Goal: Task Accomplishment & Management: Use online tool/utility

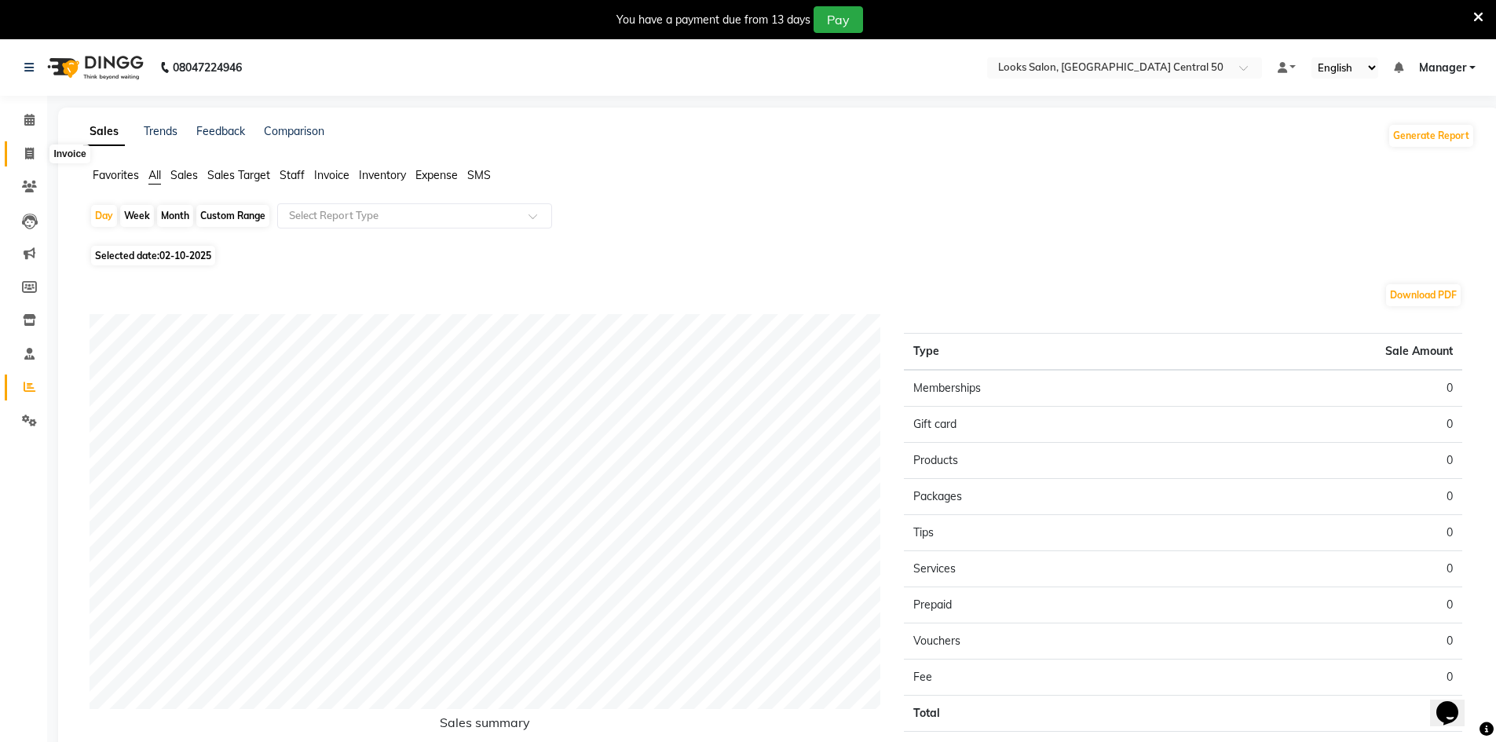
click at [16, 161] on span at bounding box center [29, 154] width 27 height 18
select select "service"
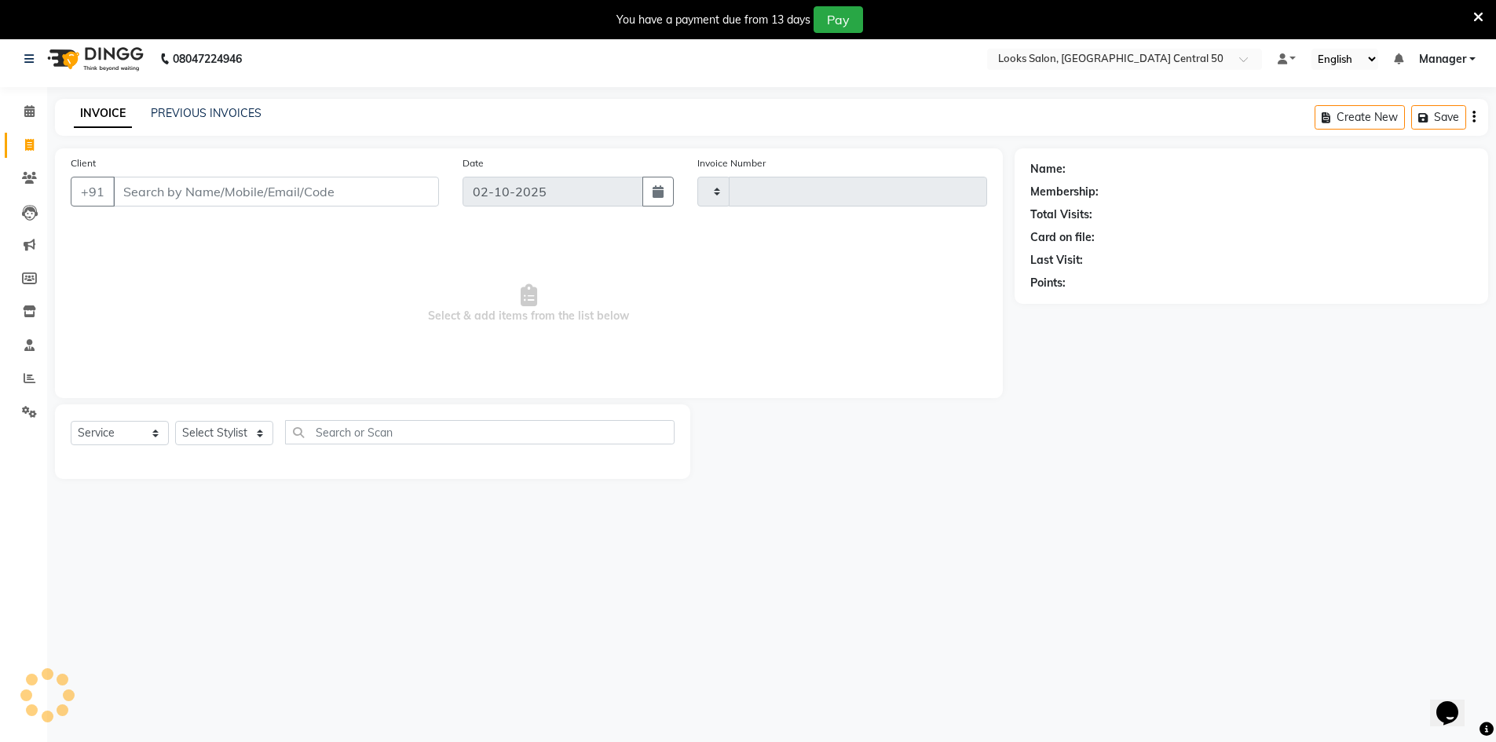
scroll to position [39, 0]
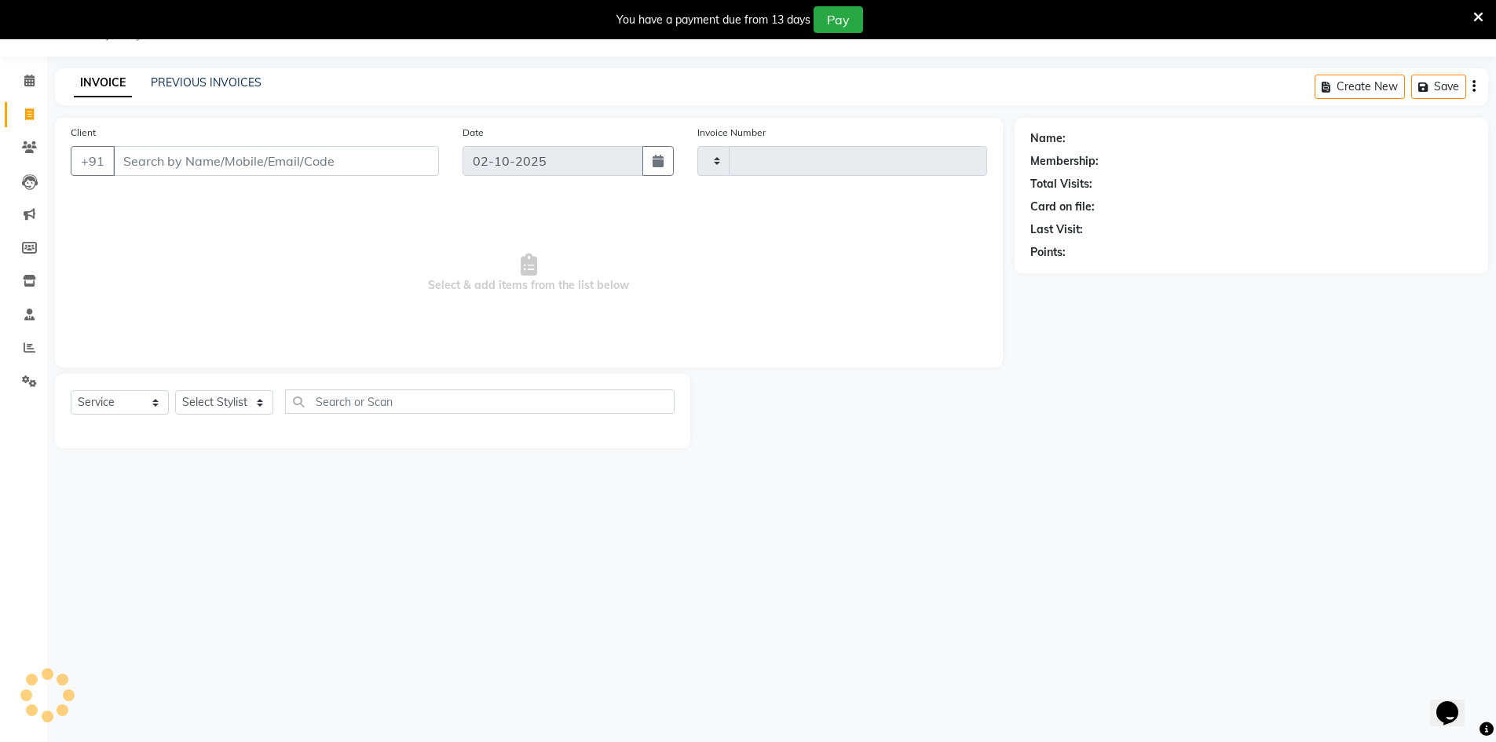
type input "0109"
select select "9051"
click at [29, 339] on link "Reports" at bounding box center [24, 348] width 38 height 26
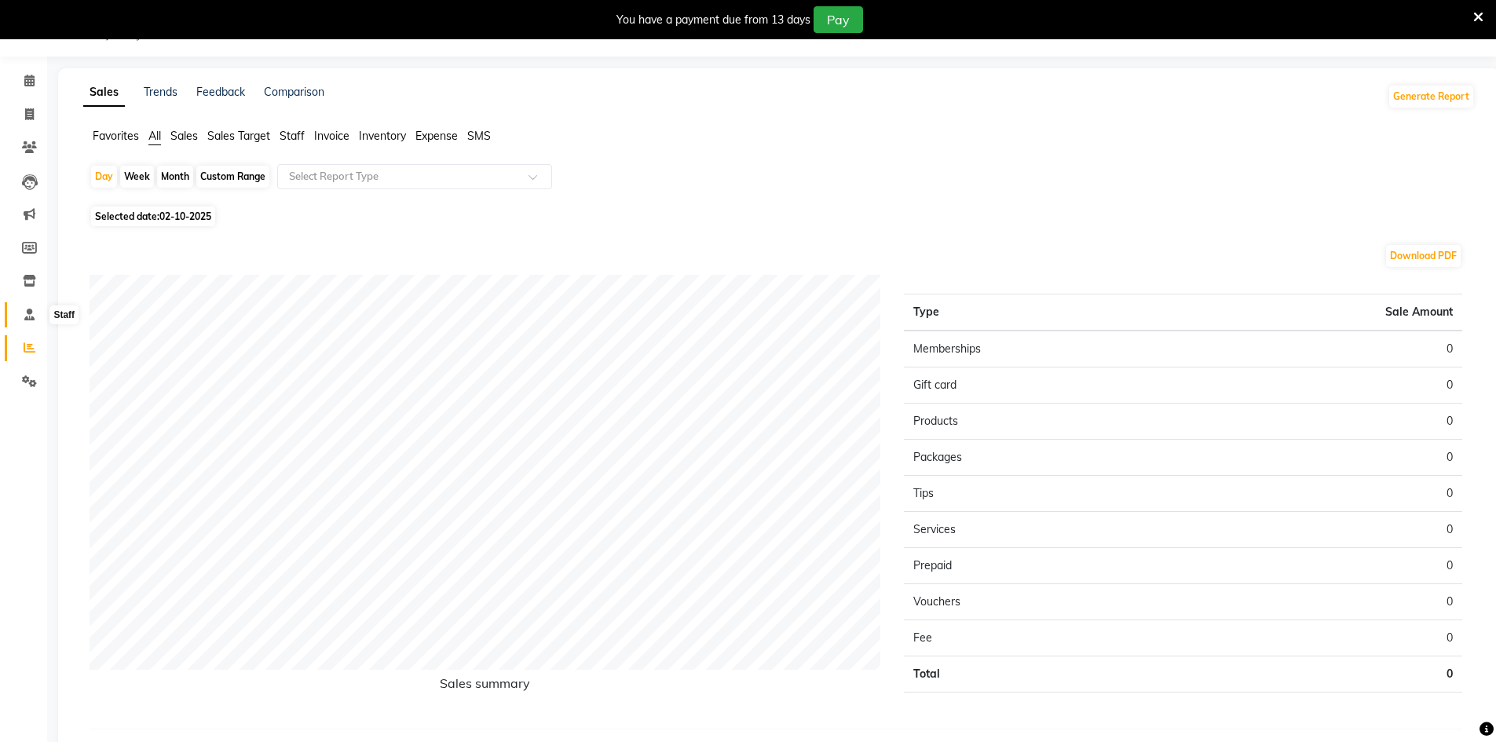
click at [29, 321] on span at bounding box center [29, 315] width 27 height 18
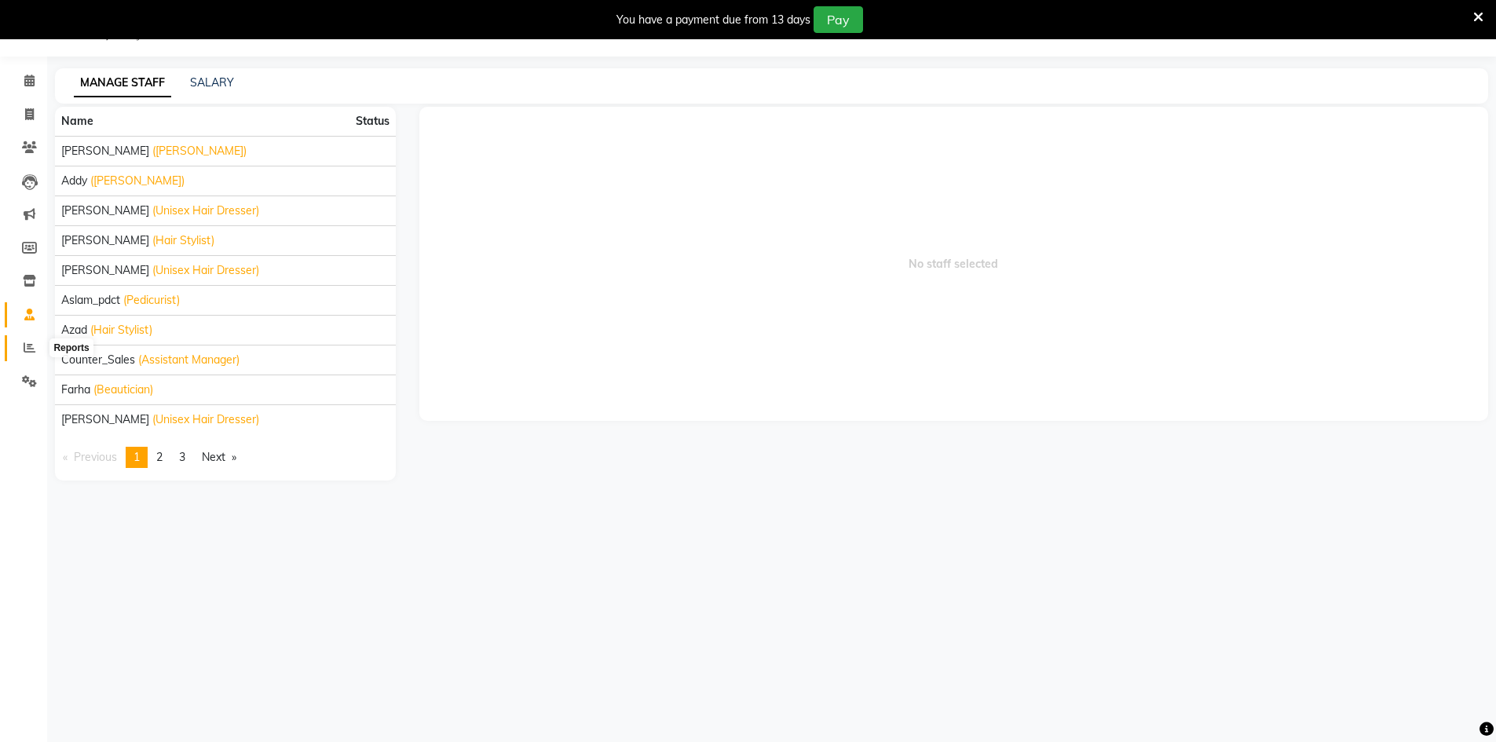
click at [25, 351] on icon at bounding box center [30, 348] width 12 height 12
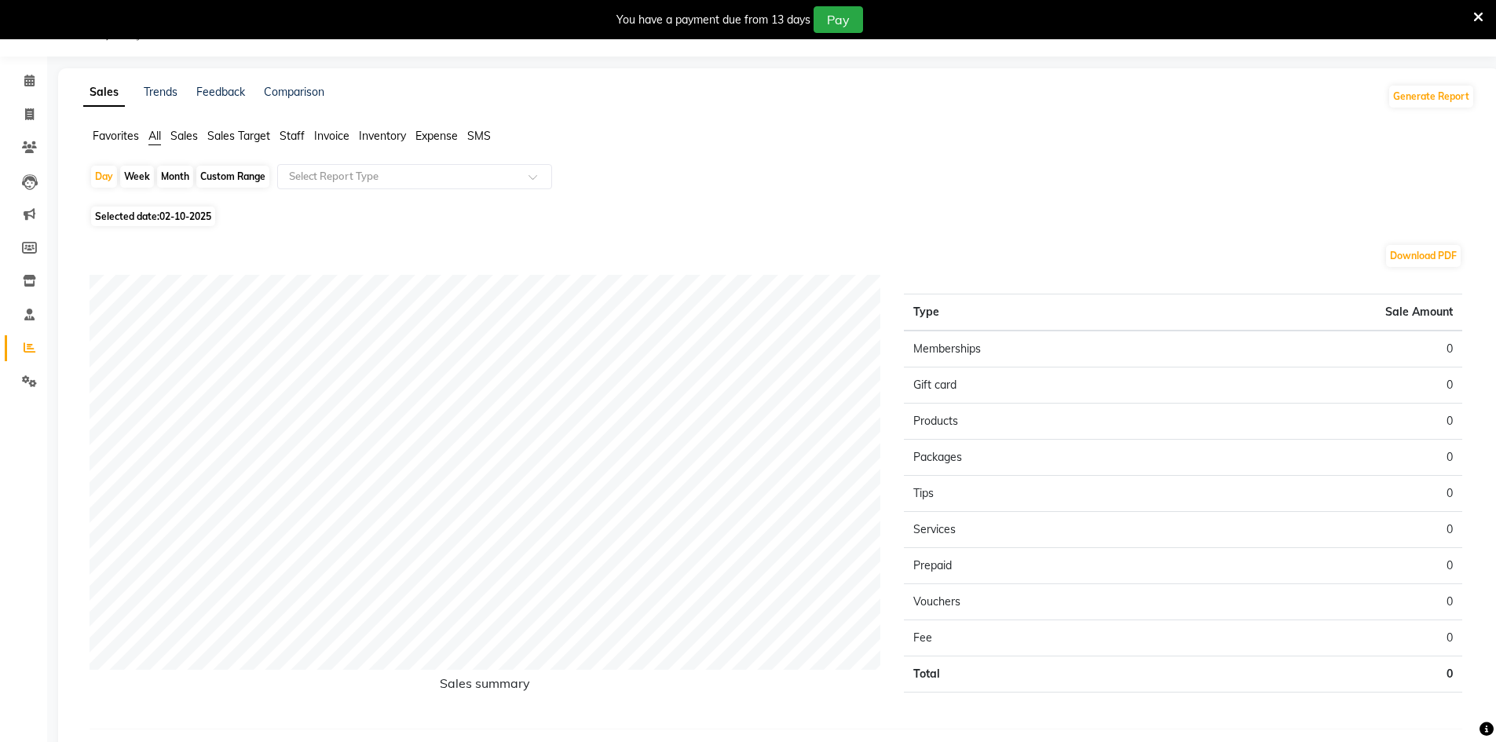
click at [285, 134] on span "Staff" at bounding box center [292, 136] width 25 height 14
click at [188, 211] on span "02-10-2025" at bounding box center [185, 207] width 52 height 12
select select "10"
select select "2025"
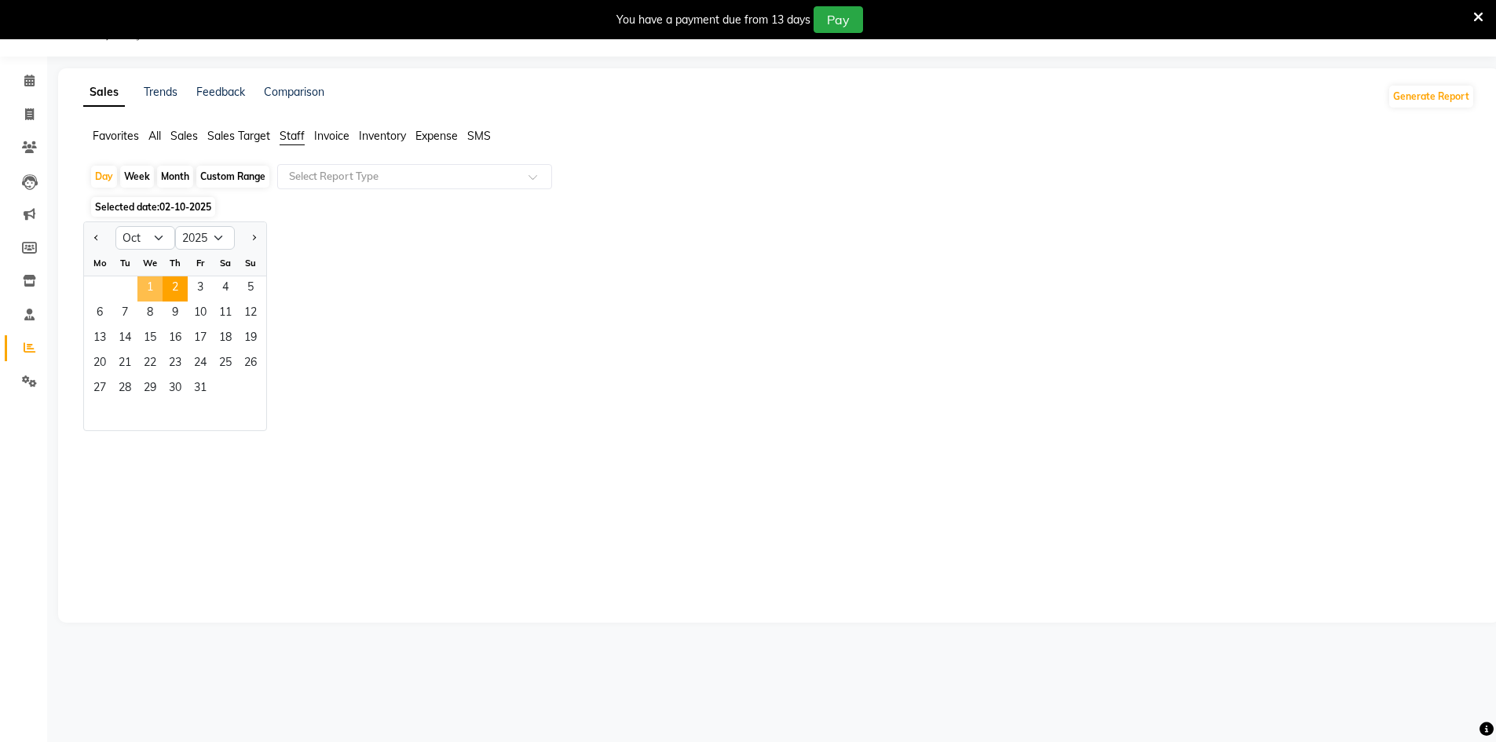
click at [149, 280] on span "1" at bounding box center [149, 289] width 25 height 25
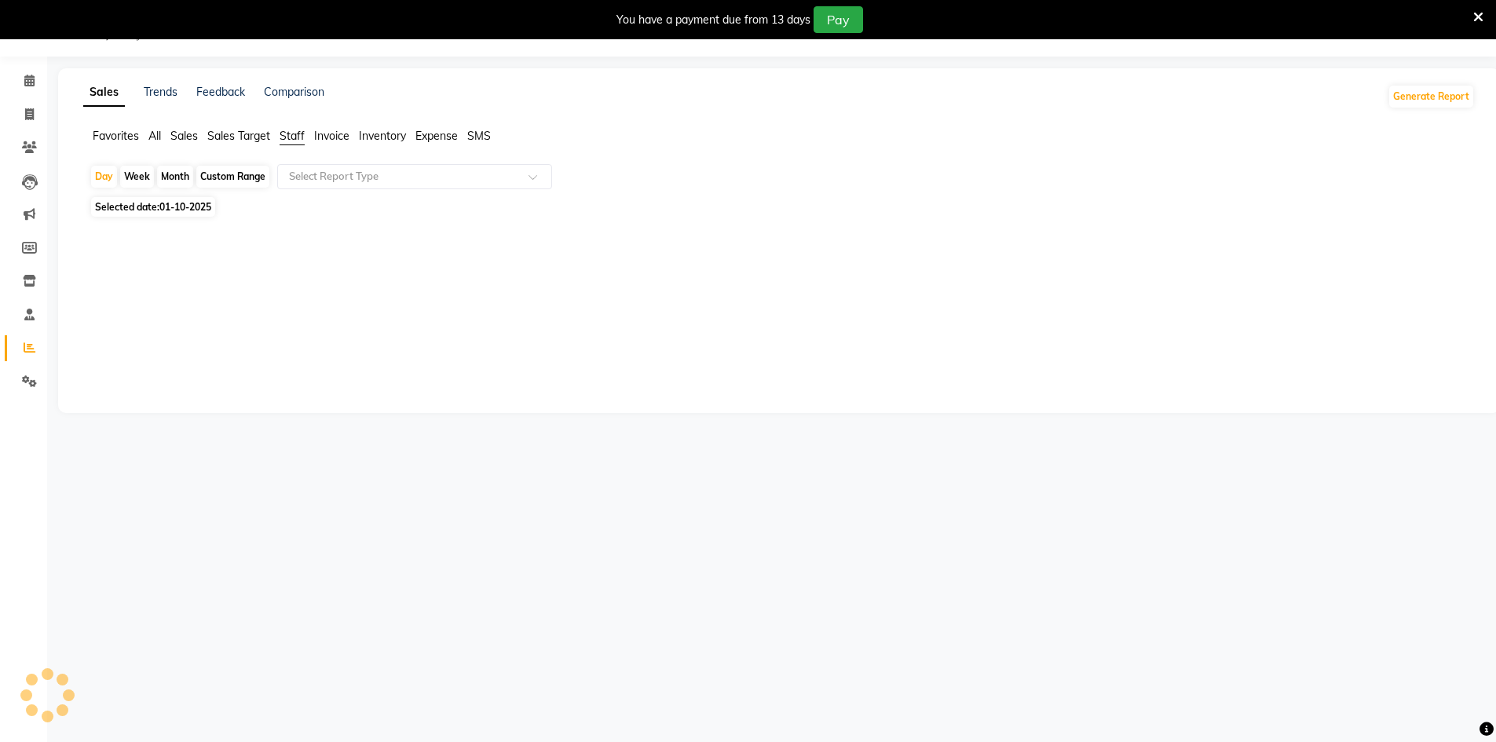
click at [397, 212] on div "Selected date: [DATE]" at bounding box center [783, 207] width 1386 height 16
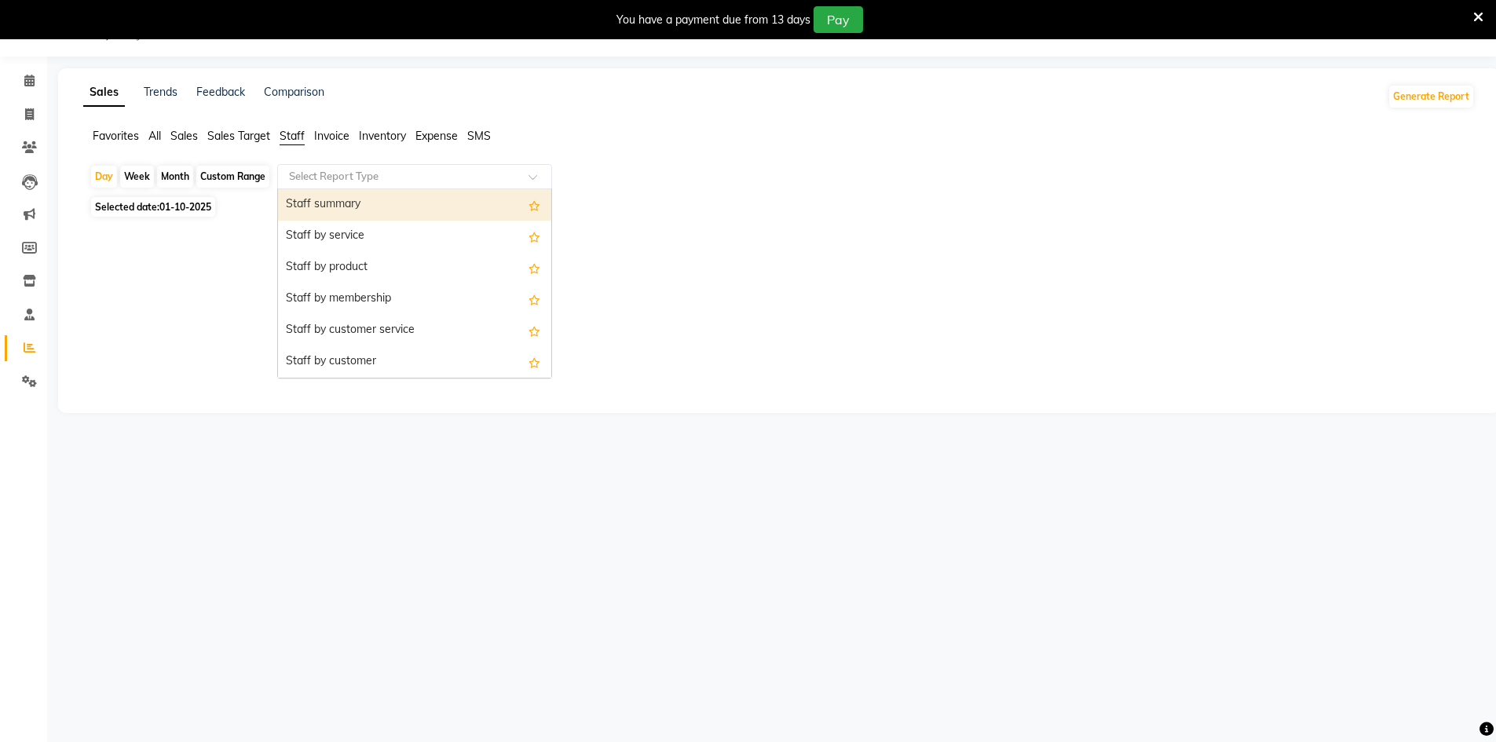
click at [421, 188] on div "Select Report Type" at bounding box center [414, 176] width 275 height 25
click at [429, 206] on div "Staff summary" at bounding box center [414, 204] width 273 height 31
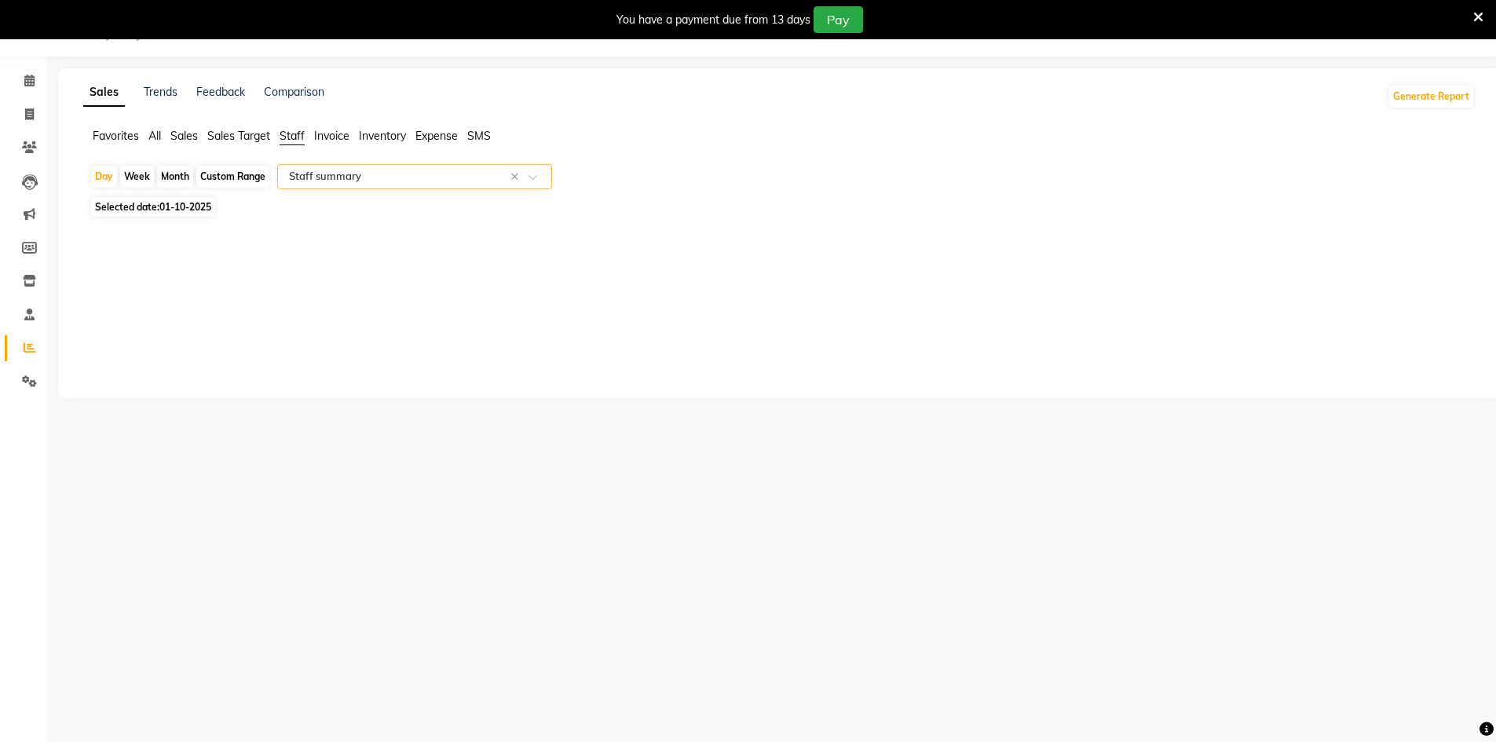
click at [434, 178] on input "text" at bounding box center [399, 177] width 226 height 16
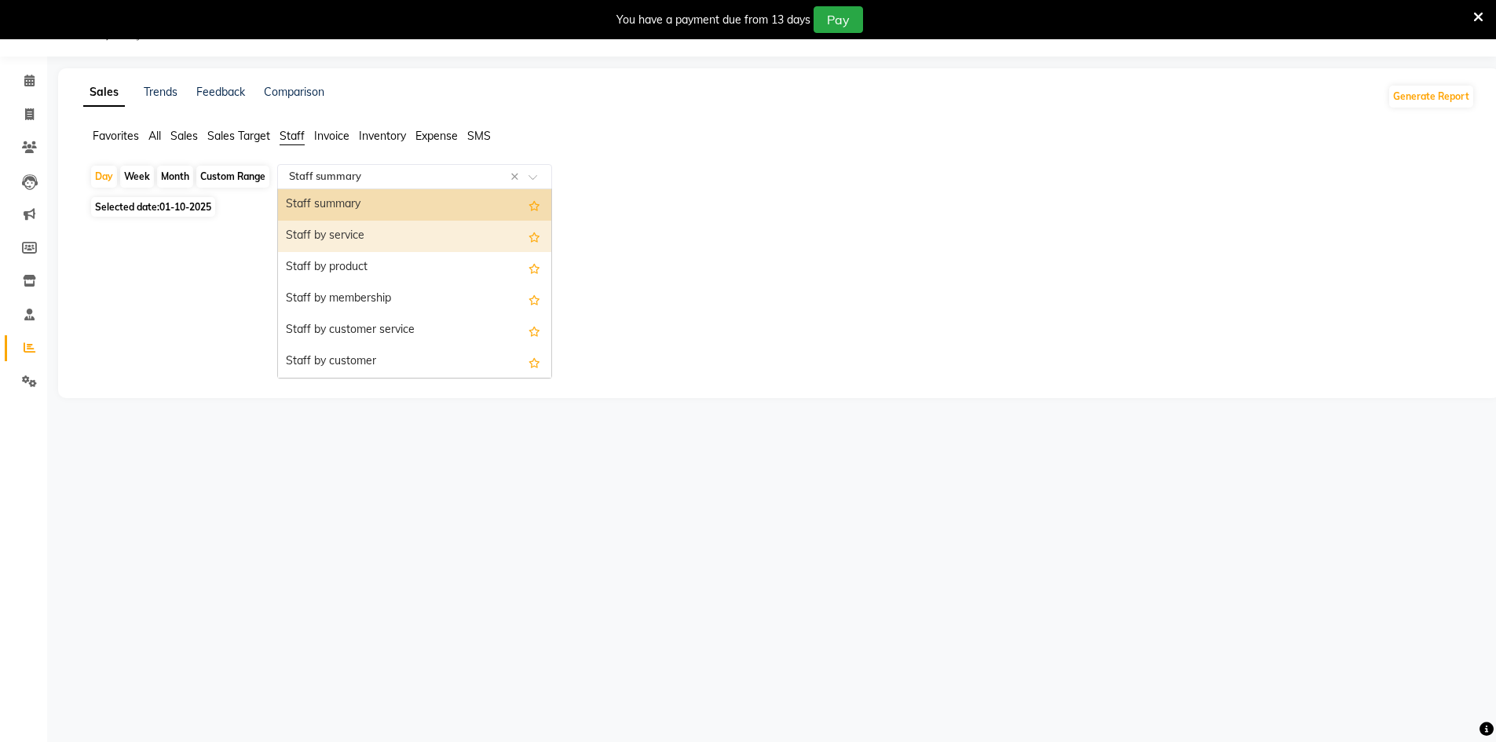
click at [445, 232] on div "Staff by service" at bounding box center [414, 236] width 273 height 31
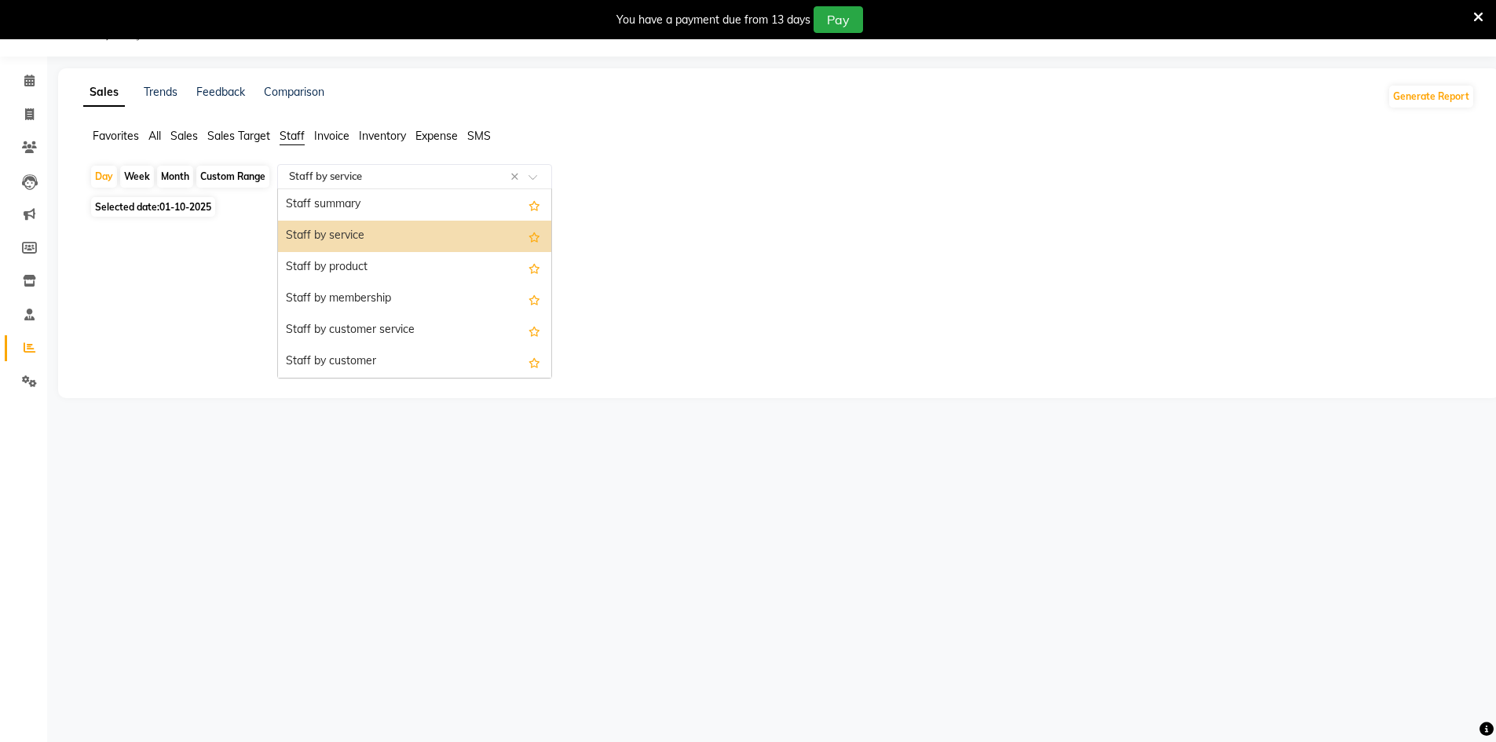
click at [438, 176] on input "text" at bounding box center [399, 177] width 226 height 16
click at [452, 230] on div "Staff by service" at bounding box center [414, 236] width 273 height 31
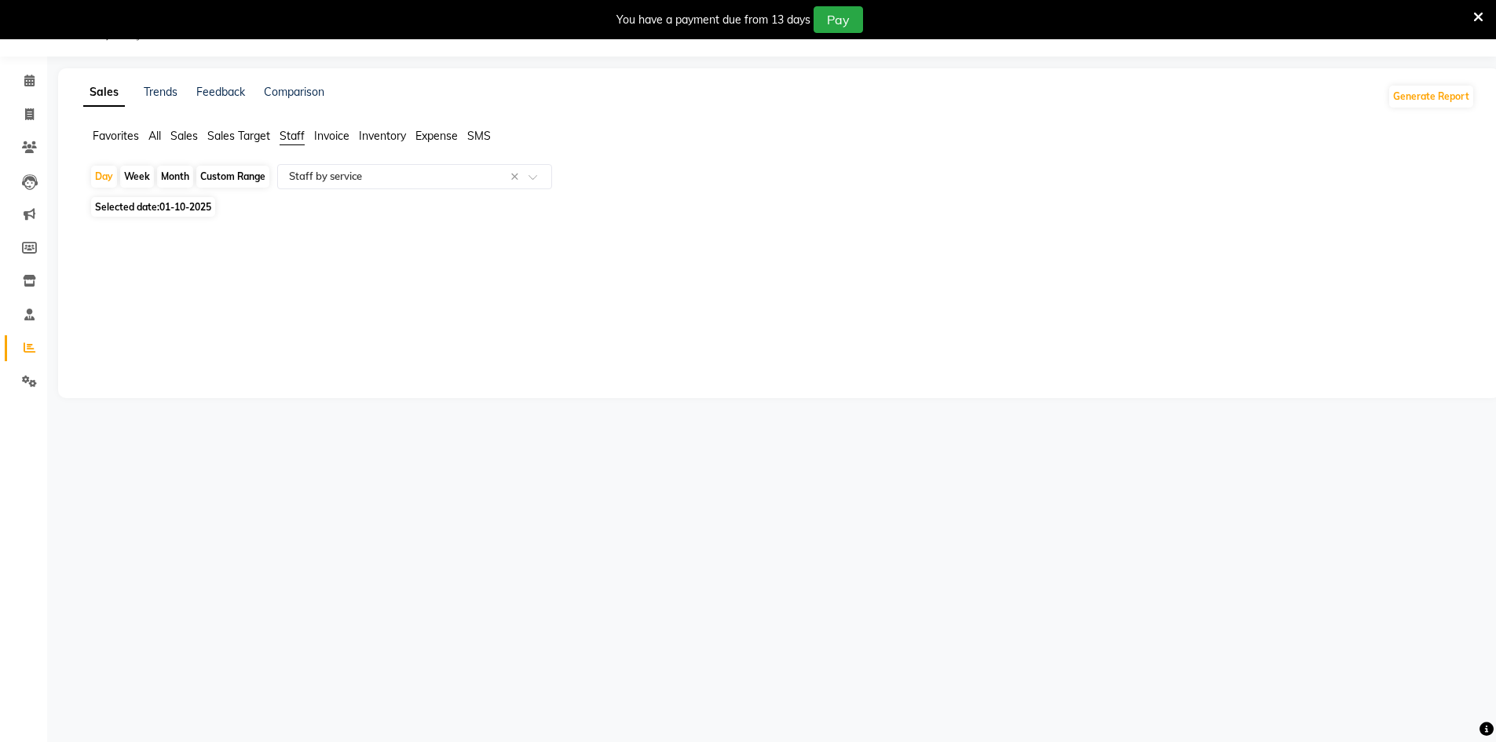
click at [131, 222] on div at bounding box center [776, 234] width 1398 height 25
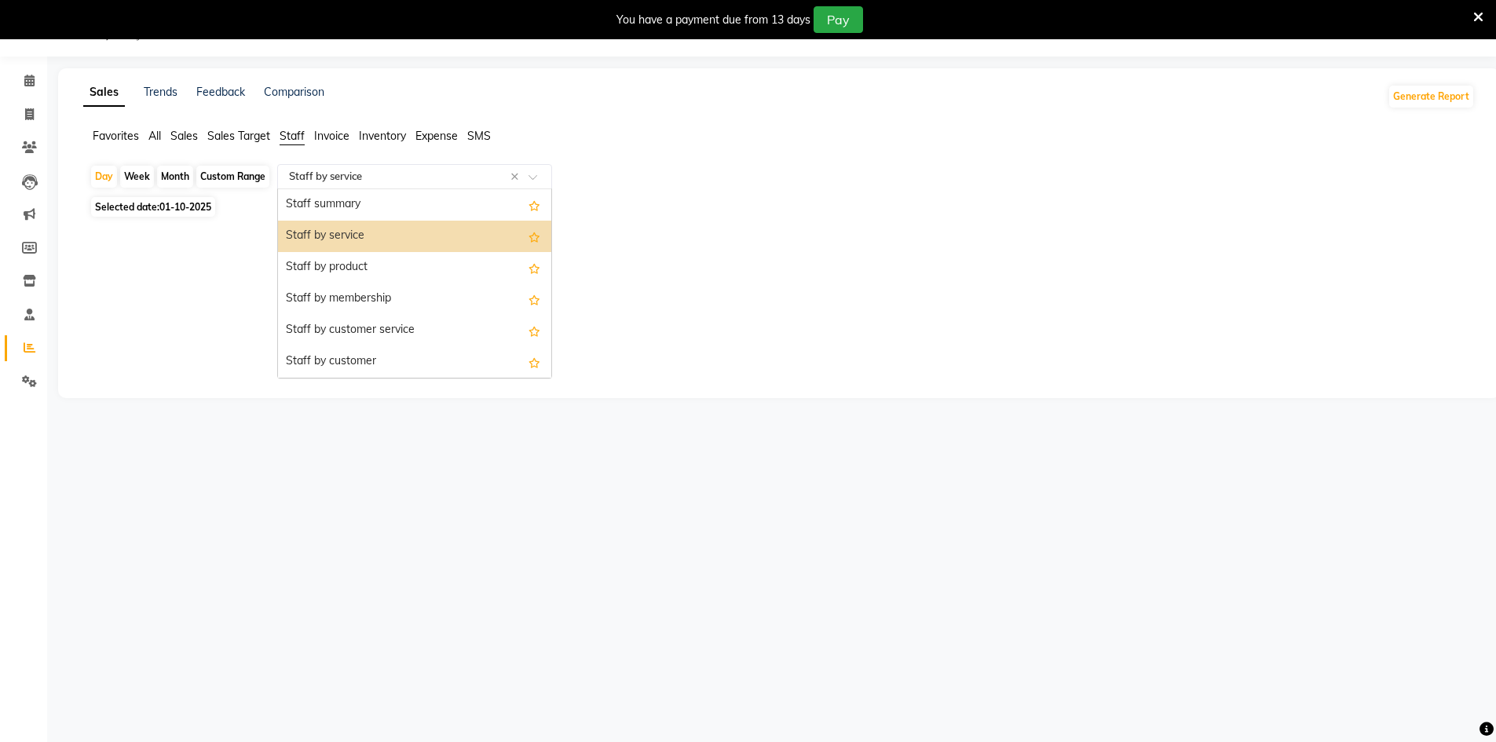
click at [336, 167] on div "Select Report Type × Staff by service ×" at bounding box center [414, 176] width 275 height 25
click at [349, 191] on div "Staff summary" at bounding box center [414, 204] width 273 height 31
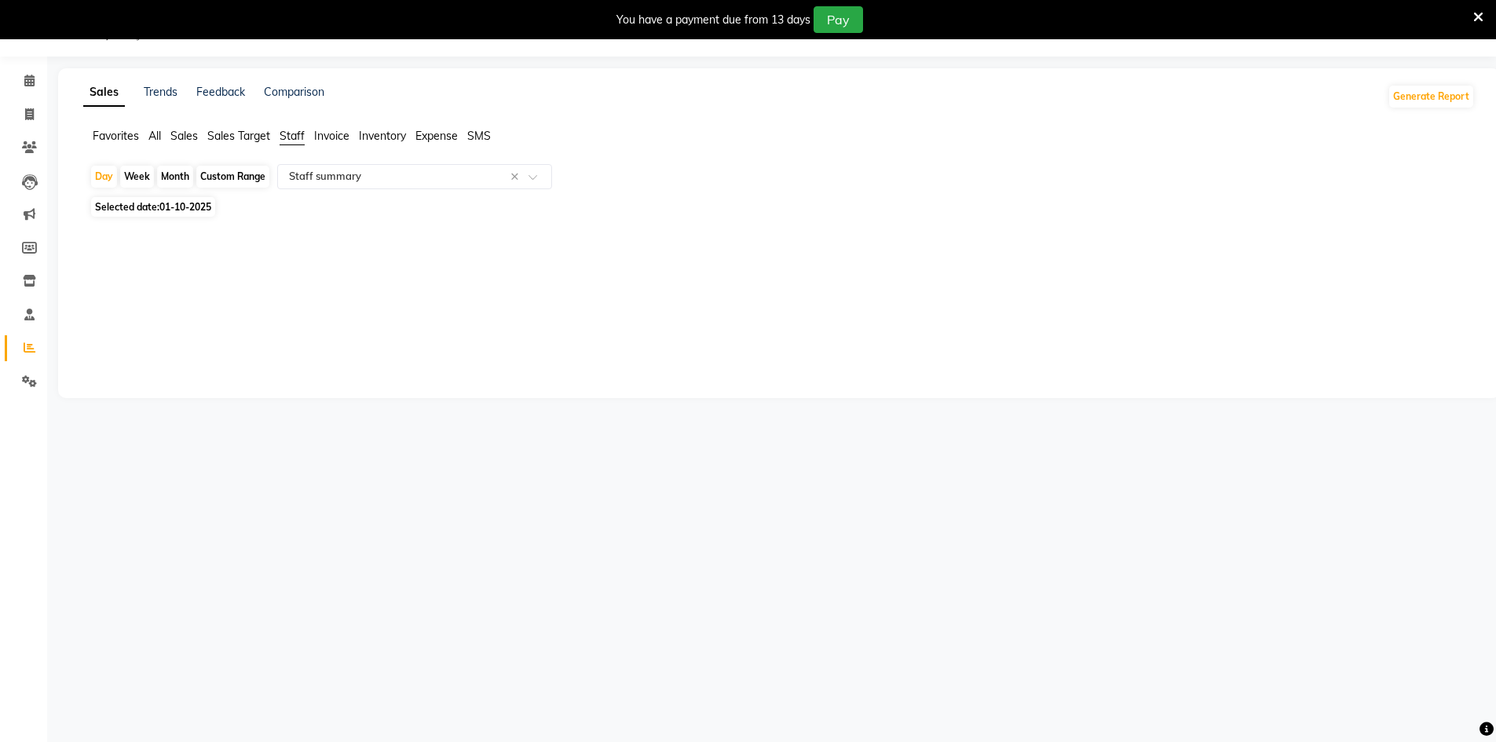
click at [608, 283] on div "Sales Trends Feedback Comparison Generate Report Favorites All Sales Sales Targ…" at bounding box center [779, 233] width 1442 height 330
click at [135, 211] on span "Selected date: [DATE]" at bounding box center [153, 207] width 124 height 20
select select "10"
select select "2025"
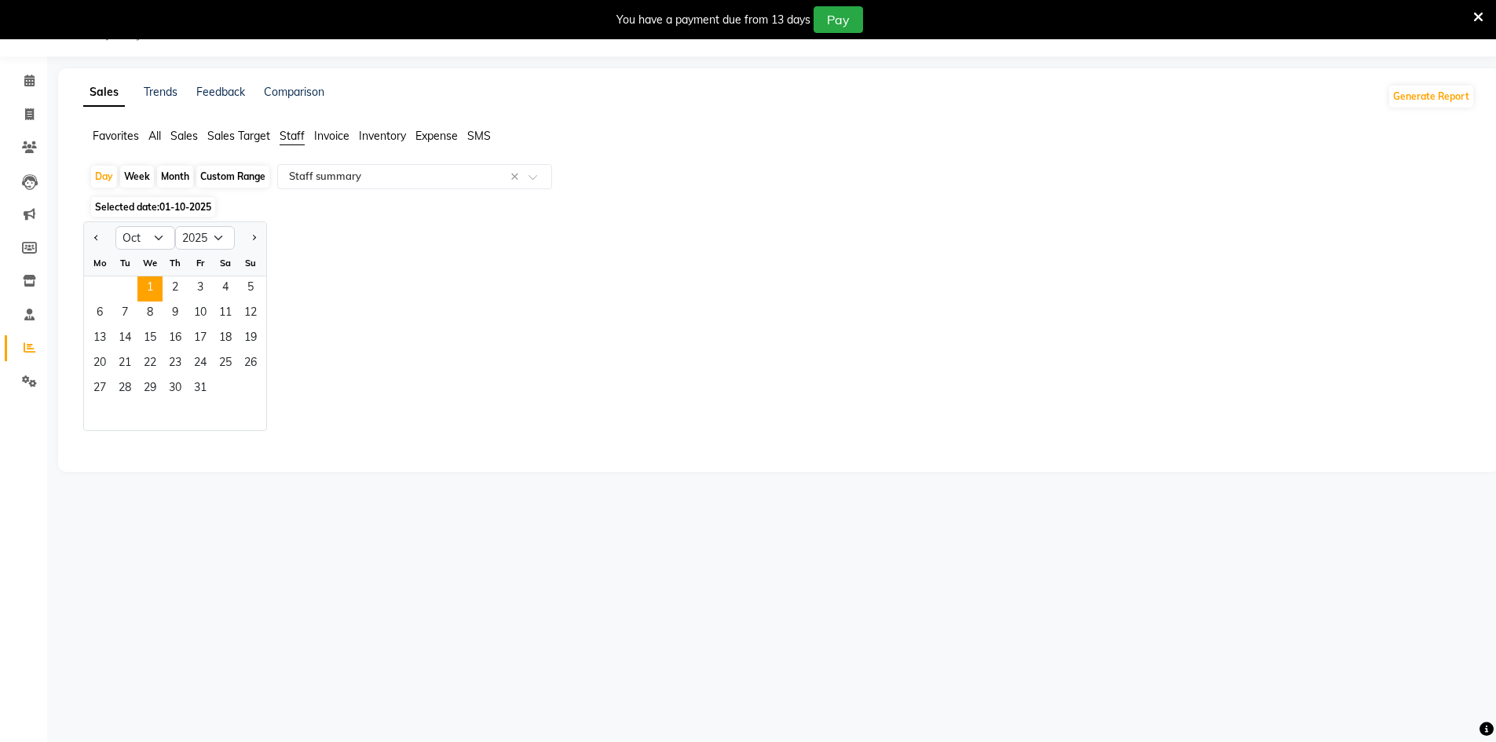
click at [136, 285] on div "1 2 3 4 5" at bounding box center [175, 289] width 182 height 25
click at [155, 291] on span "1" at bounding box center [149, 289] width 25 height 25
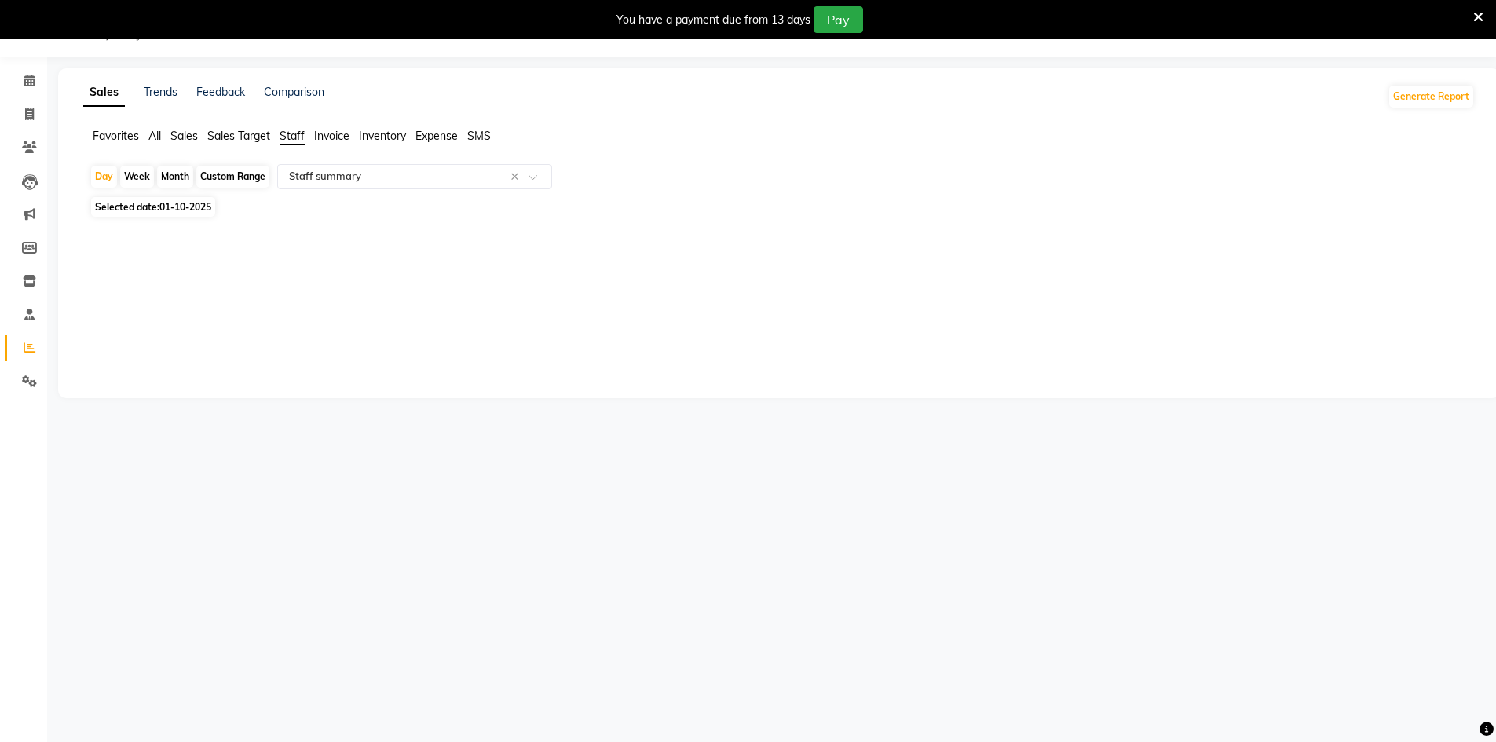
click at [321, 131] on span "Invoice" at bounding box center [331, 136] width 35 height 14
click at [343, 170] on input "text" at bounding box center [399, 177] width 226 height 16
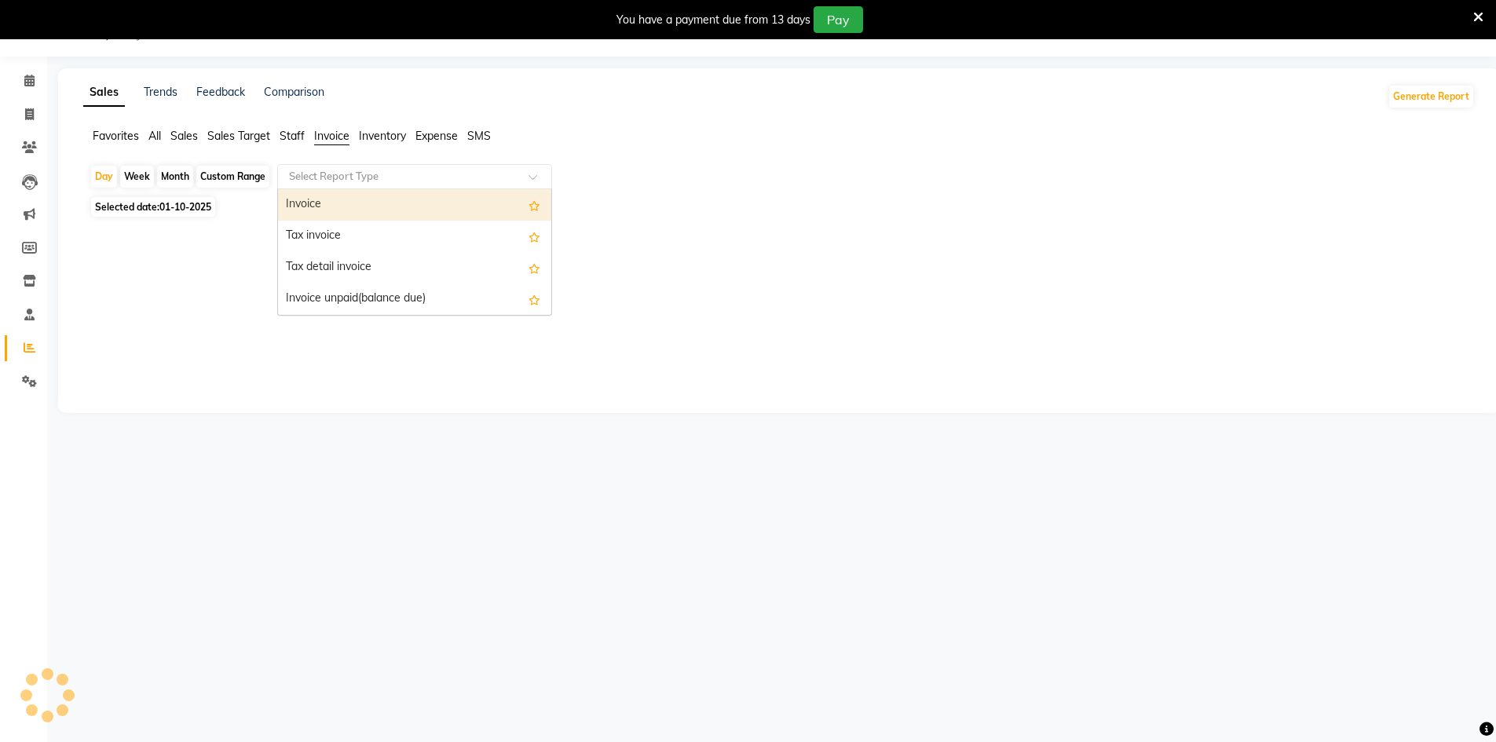
click at [367, 207] on div "Invoice" at bounding box center [414, 204] width 273 height 31
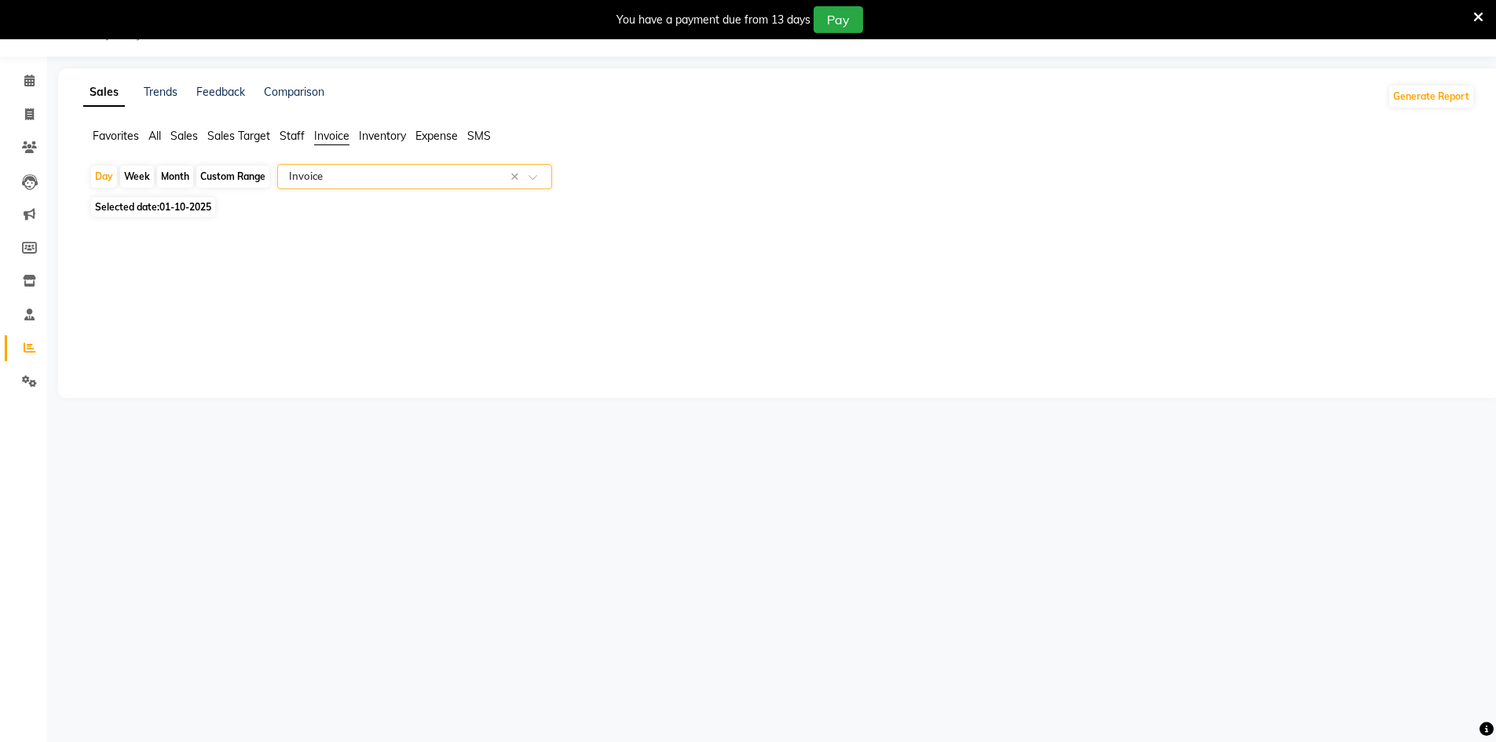
select select "full_report"
select select "csv"
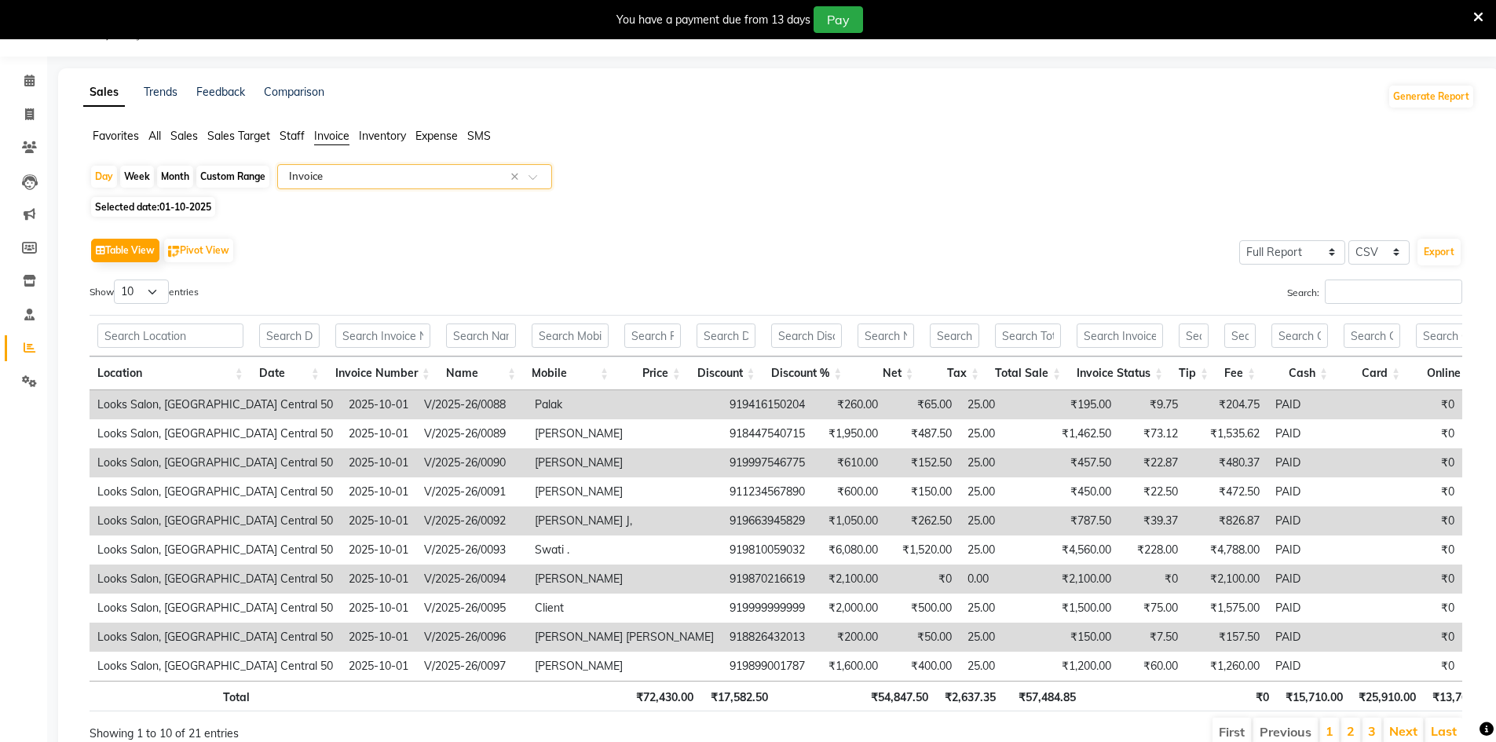
click at [288, 134] on span "Staff" at bounding box center [292, 136] width 25 height 14
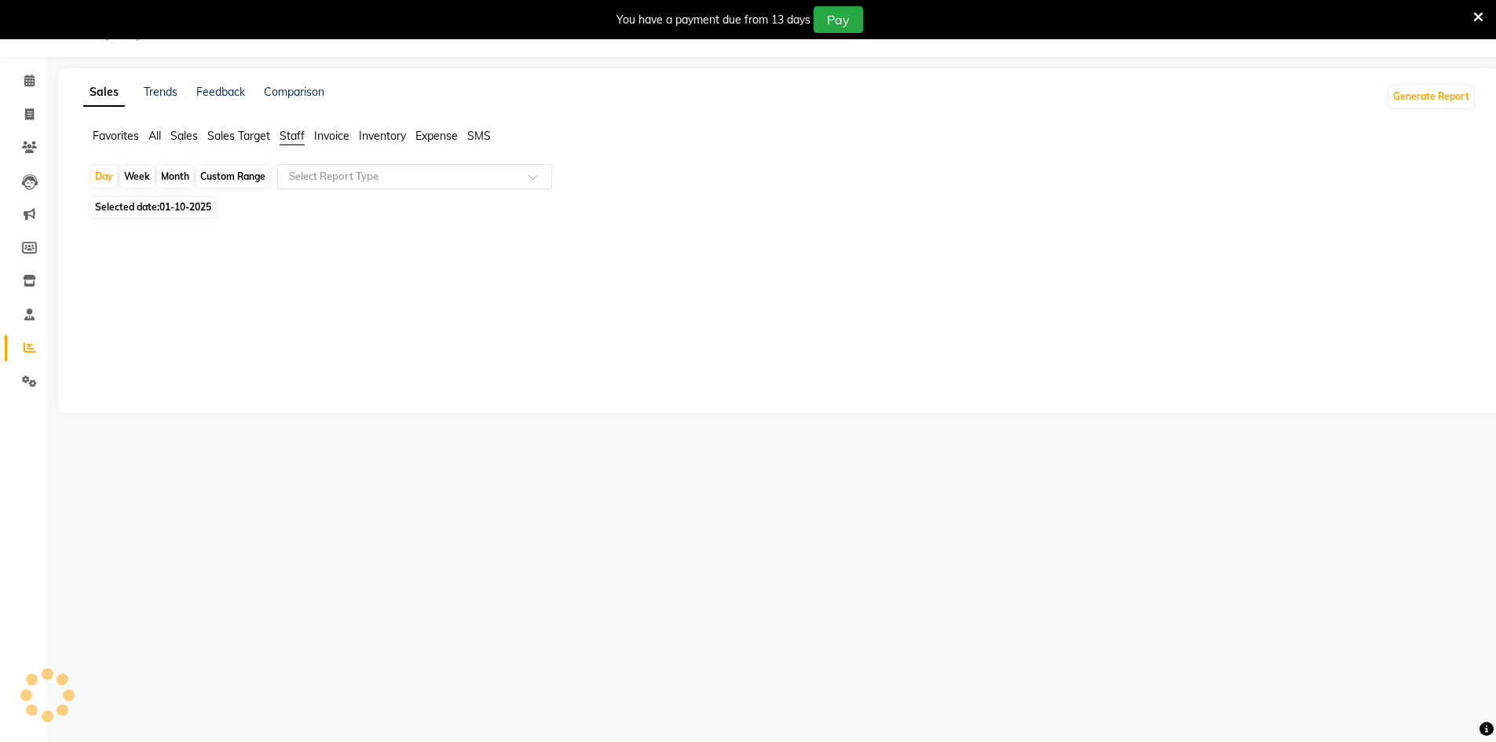
click at [324, 182] on input "text" at bounding box center [399, 177] width 226 height 16
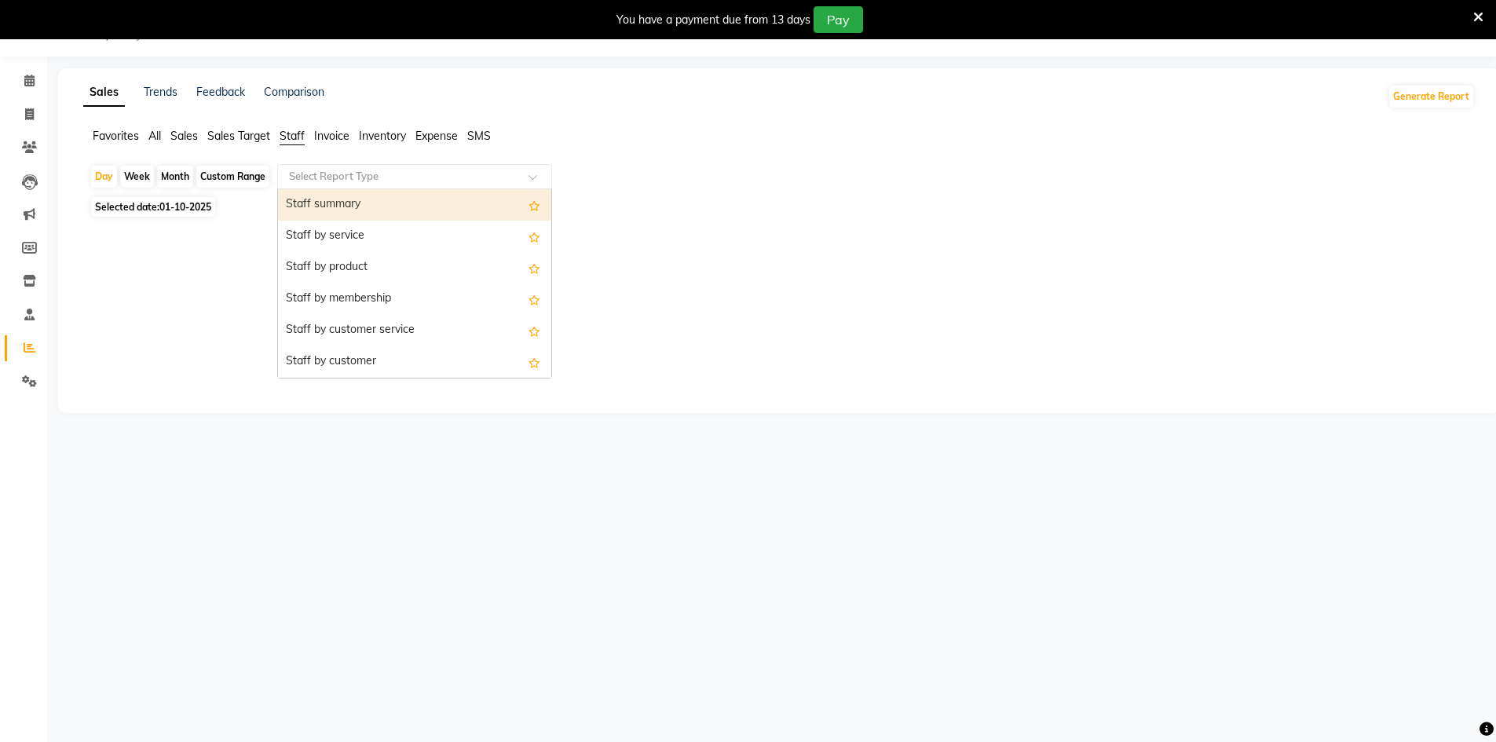
click at [371, 211] on div "Staff summary" at bounding box center [414, 204] width 273 height 31
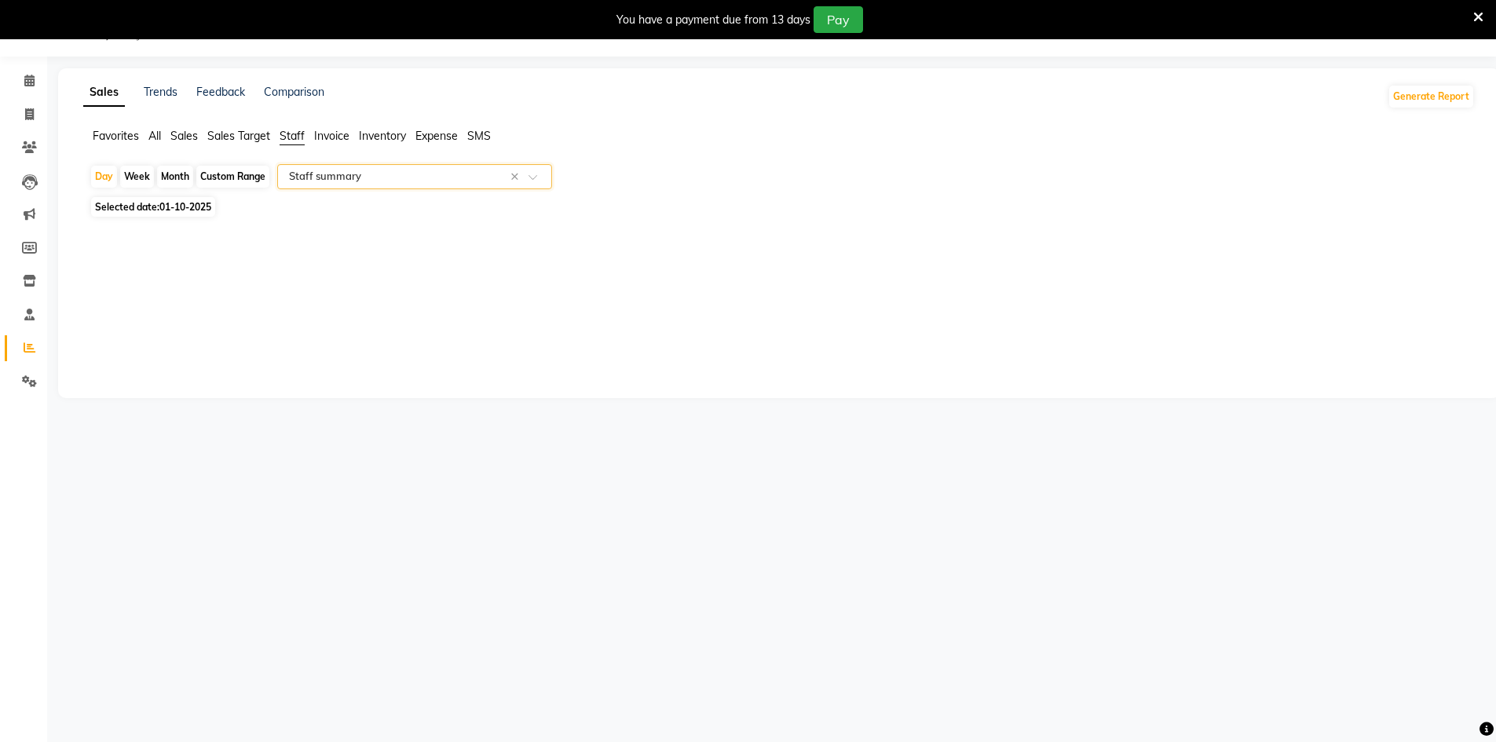
click at [364, 184] on input "text" at bounding box center [399, 177] width 226 height 16
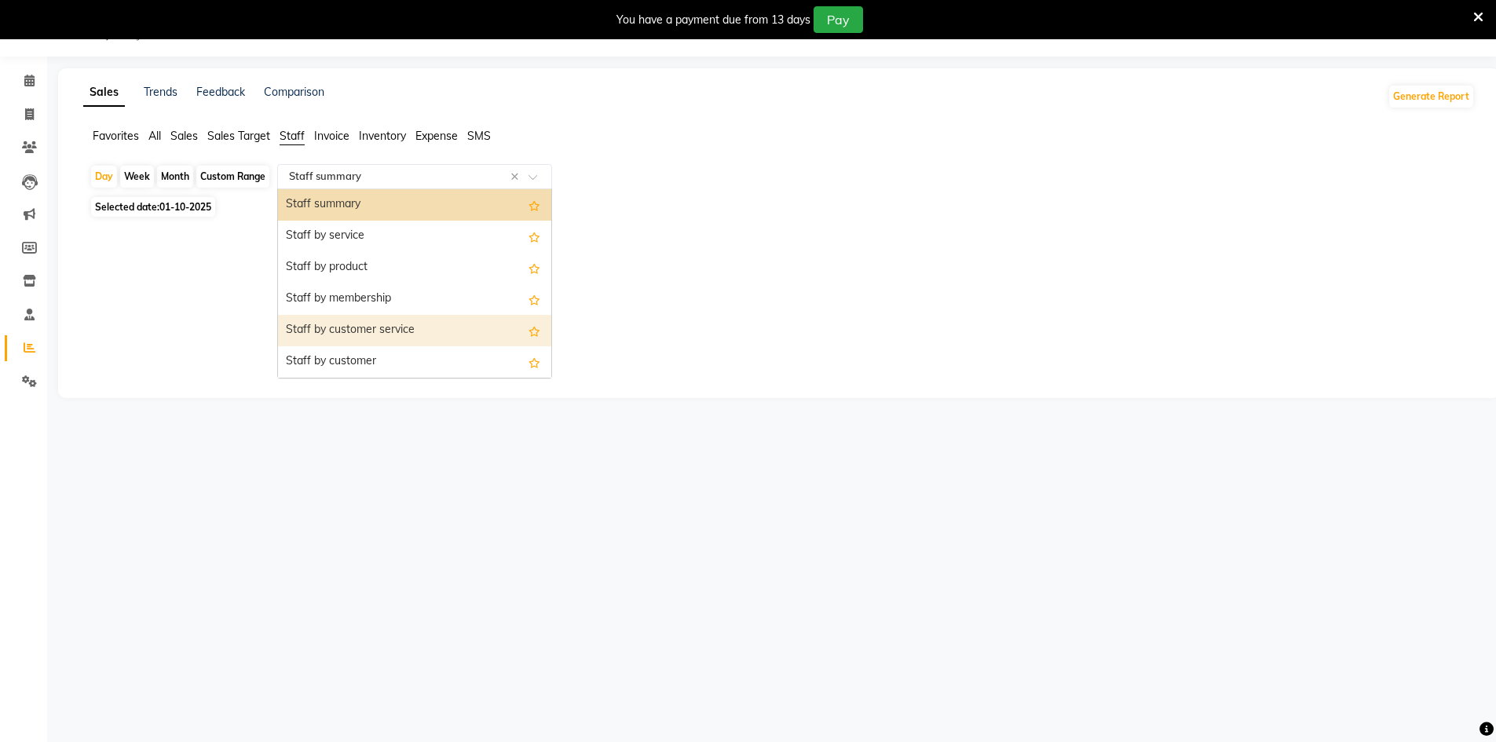
click at [449, 320] on div "Staff by customer service" at bounding box center [414, 330] width 273 height 31
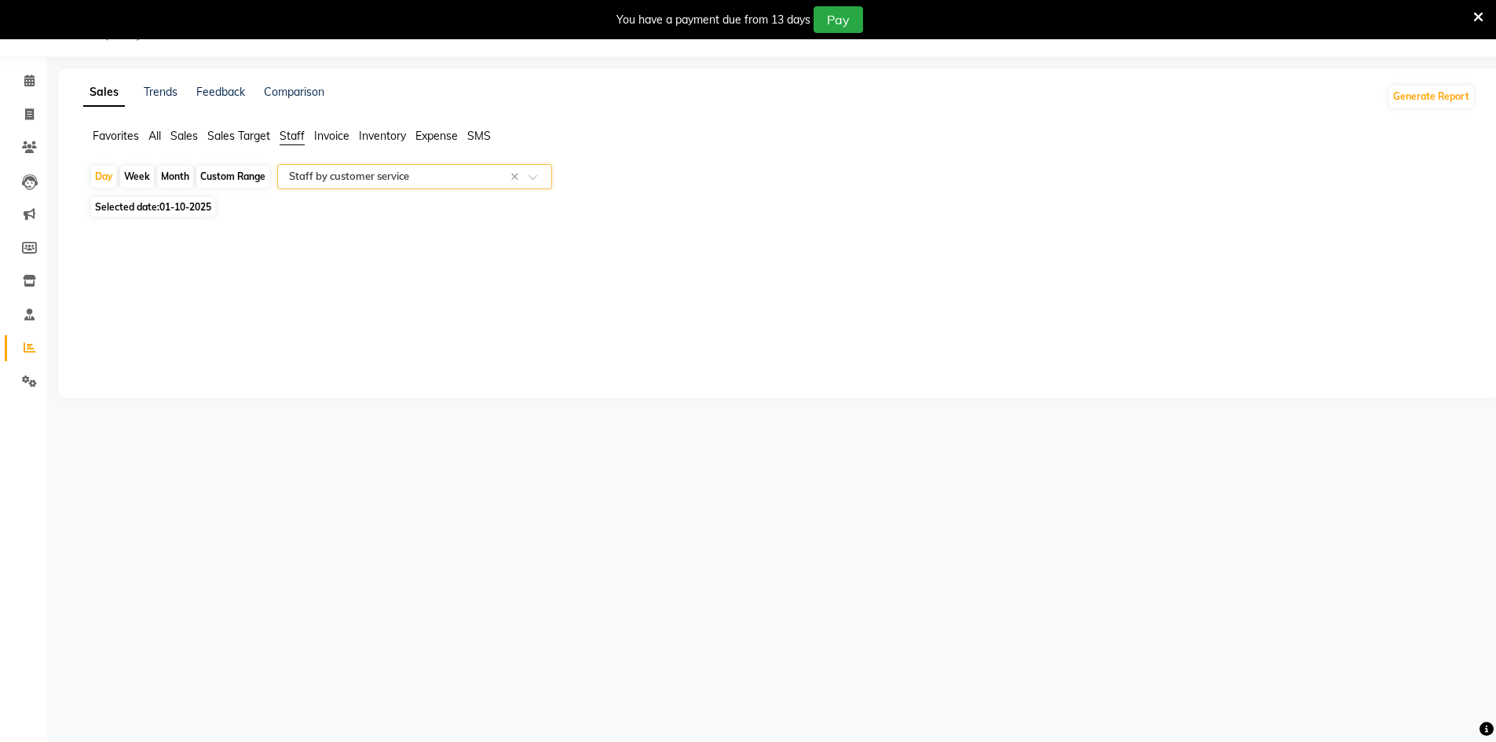
click at [516, 290] on div "Sales Trends Feedback Comparison Generate Report Favorites All Sales Sales Targ…" at bounding box center [779, 233] width 1442 height 330
click at [1393, 99] on button "Generate Report" at bounding box center [1432, 97] width 84 height 22
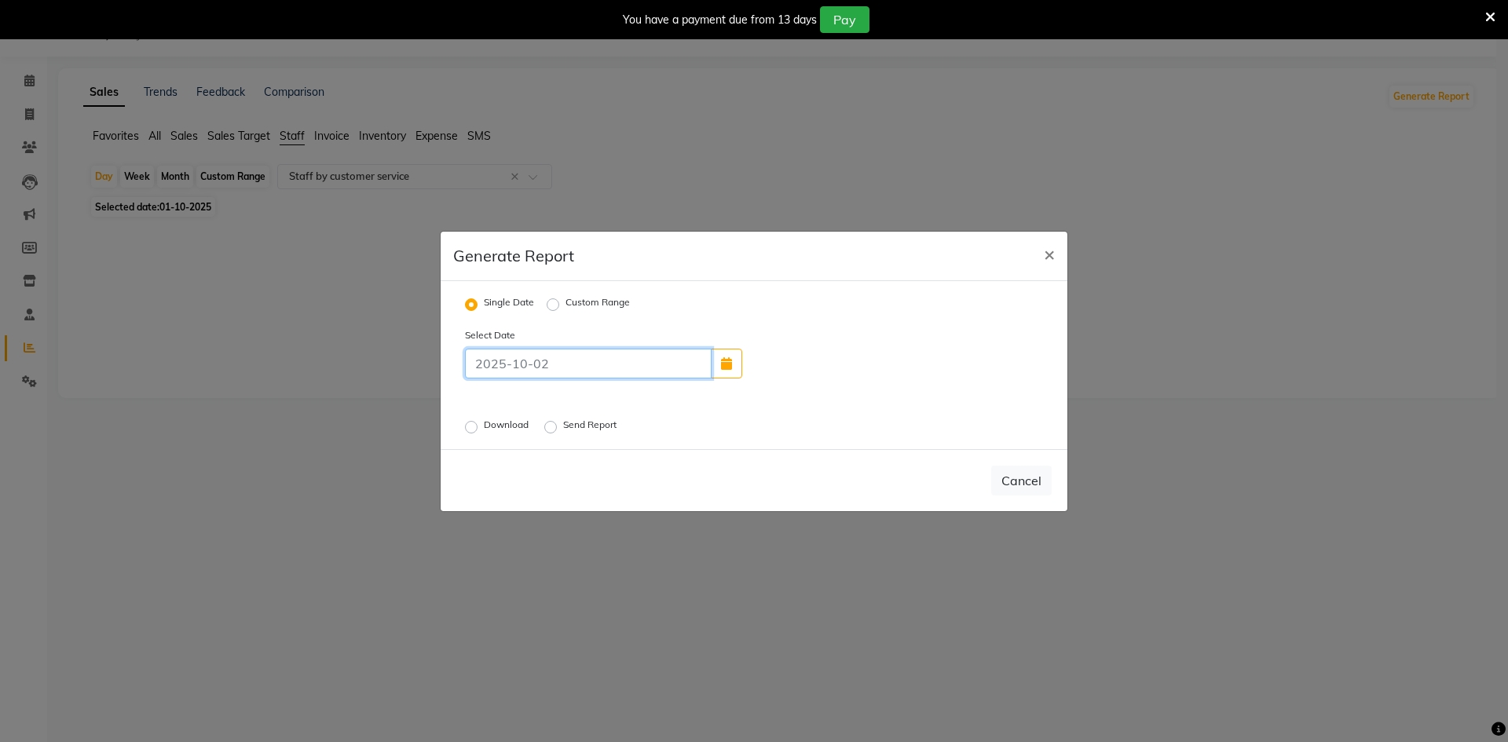
click at [584, 366] on input at bounding box center [588, 364] width 247 height 30
click at [588, 375] on input at bounding box center [588, 364] width 247 height 30
click at [547, 291] on div "Single Date Custom Range Select Date Download Send Report" at bounding box center [754, 365] width 627 height 168
click at [566, 307] on label "Custom Range" at bounding box center [598, 304] width 64 height 19
click at [550, 307] on input "Custom Range" at bounding box center [555, 304] width 11 height 11
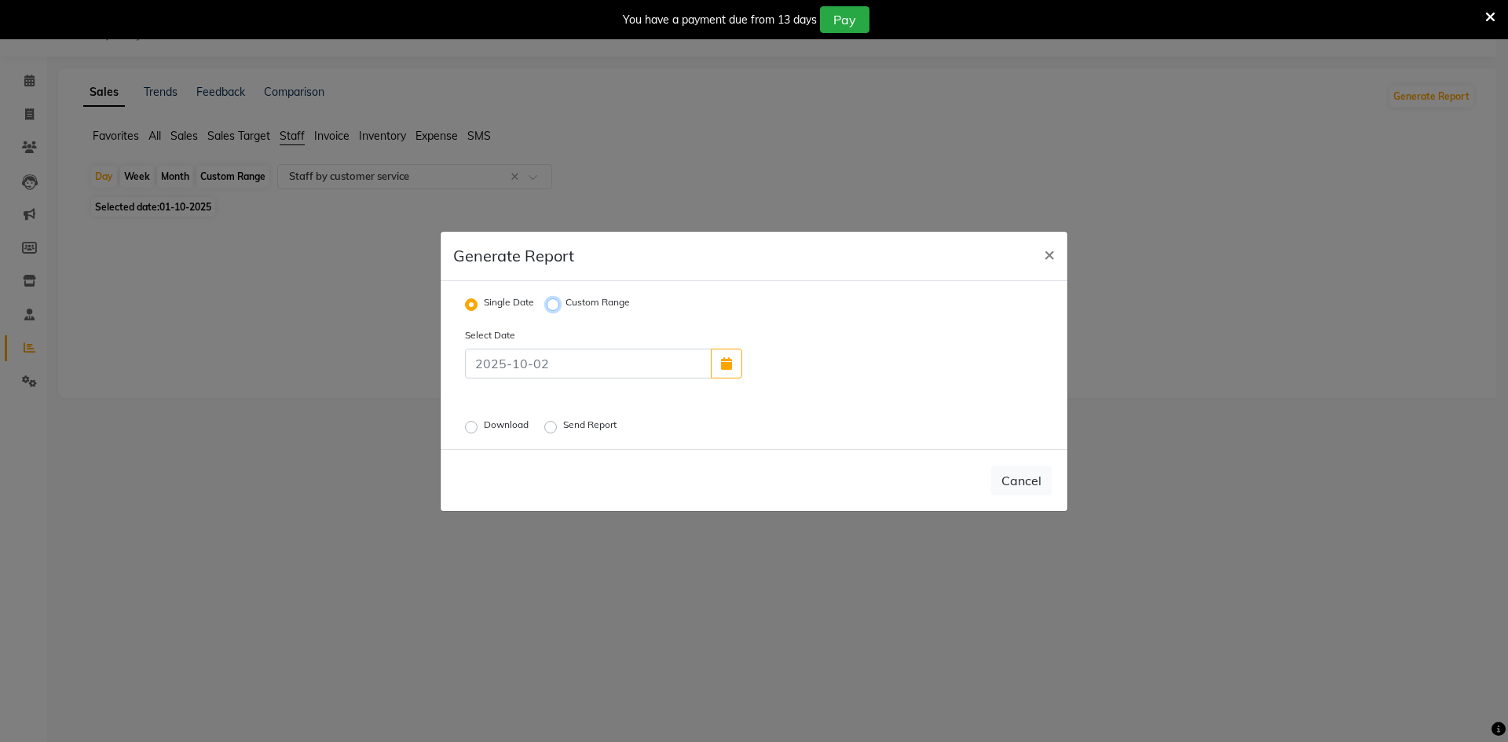
radio input "true"
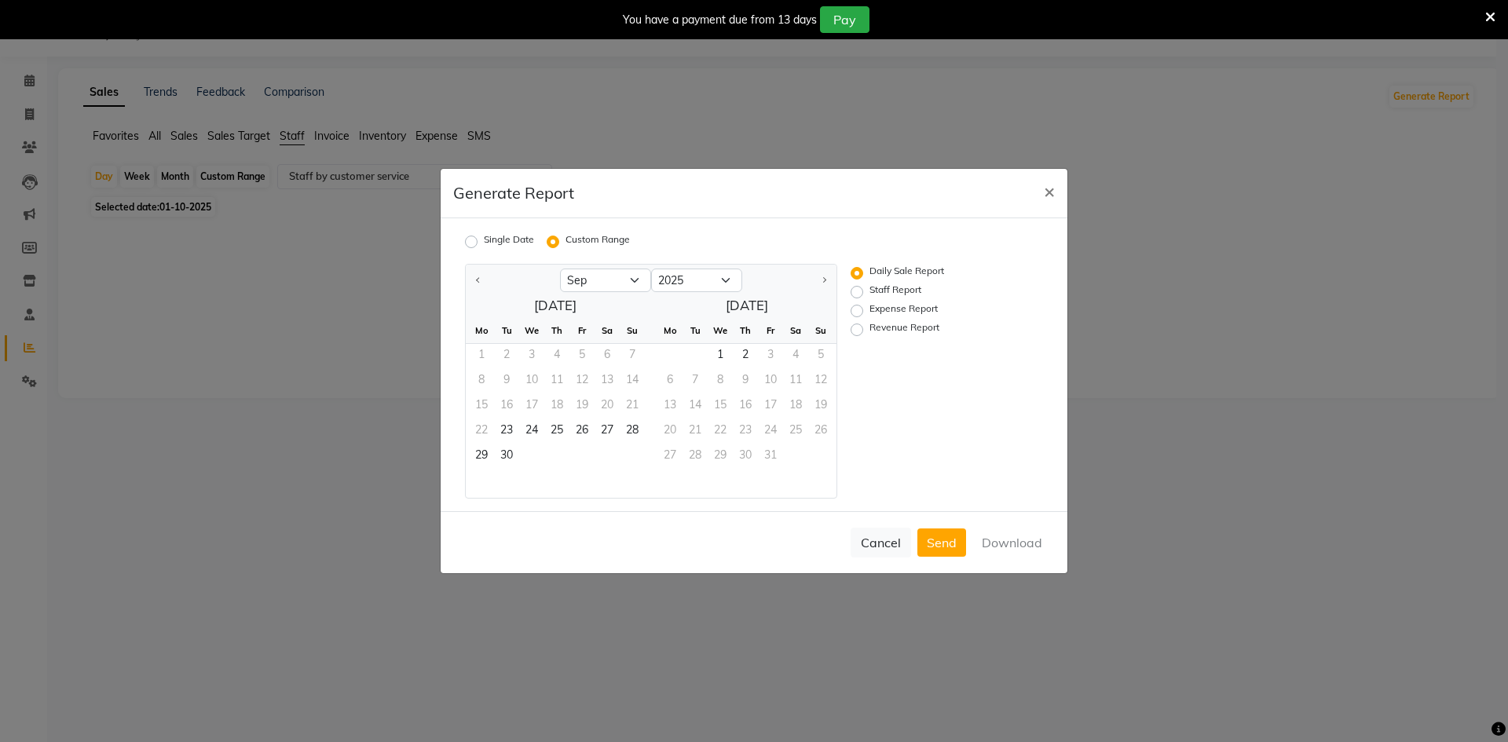
click at [478, 239] on div "Single Date" at bounding box center [499, 242] width 69 height 19
click at [905, 284] on label "Staff Report" at bounding box center [896, 292] width 52 height 19
click at [865, 287] on input "Staff Report" at bounding box center [859, 292] width 11 height 11
radio input "true"
click at [1005, 540] on button "Download" at bounding box center [1012, 543] width 79 height 28
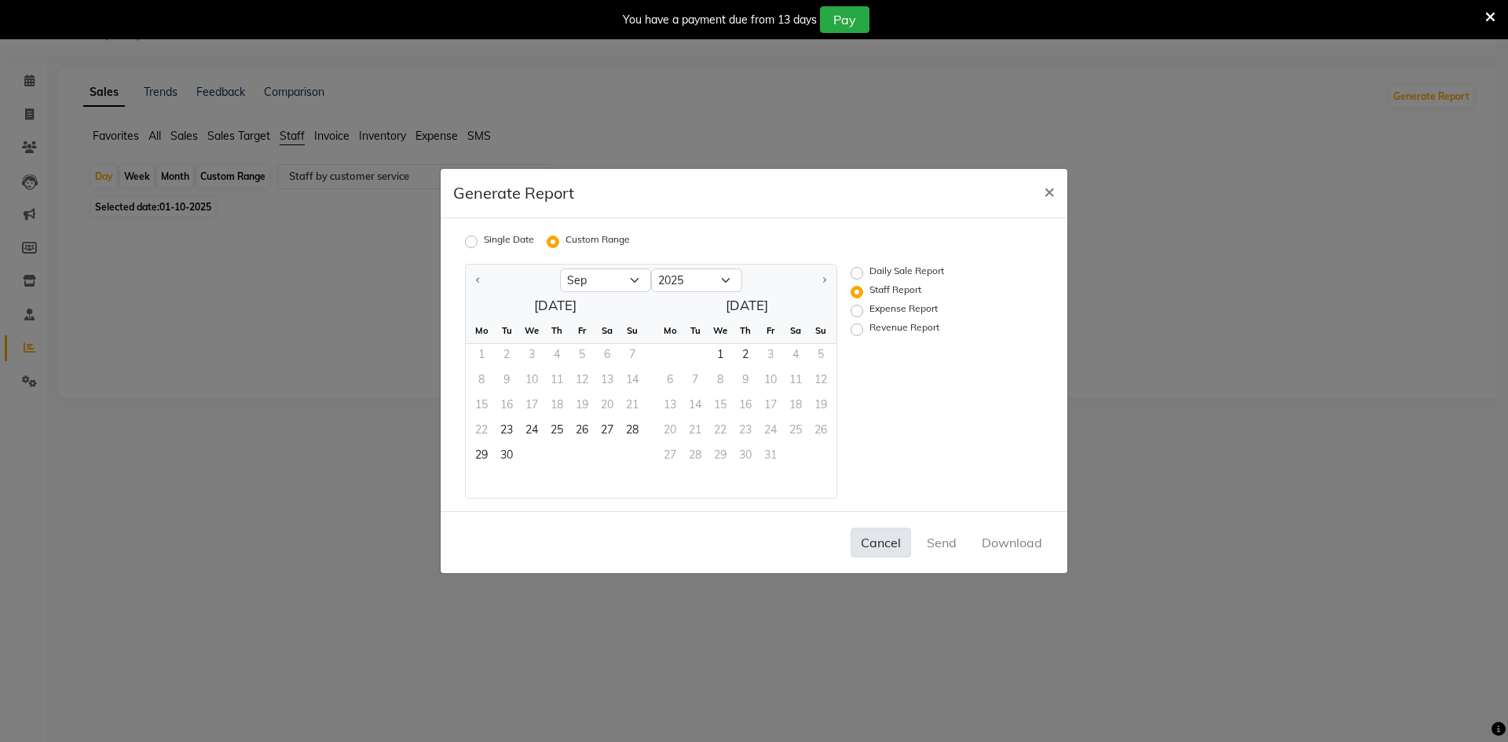
click at [880, 540] on button "Cancel" at bounding box center [881, 543] width 60 height 30
